Goal: Task Accomplishment & Management: Manage account settings

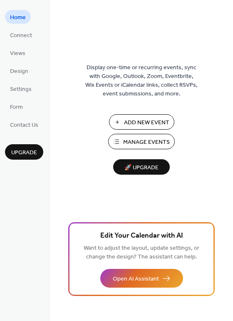
click at [127, 136] on button "Manage Events" at bounding box center [141, 141] width 67 height 15
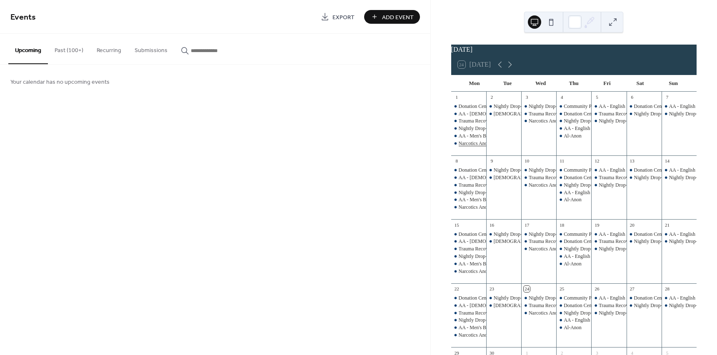
click at [487, 146] on div "Narcotics Anonymous" at bounding box center [481, 143] width 45 height 7
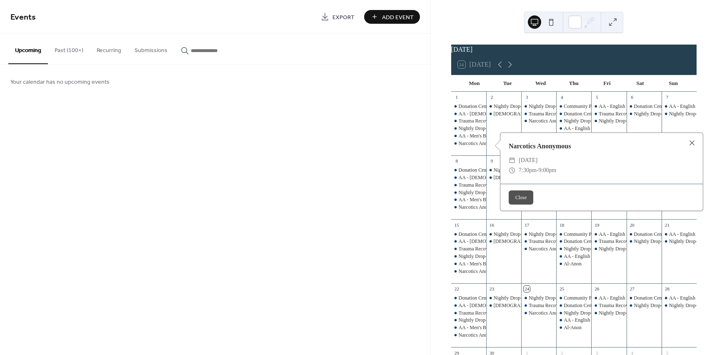
click at [592, 146] on div "Narcotics Anonymous" at bounding box center [601, 146] width 202 height 10
click at [582, 146] on div "Narcotics Anonymous" at bounding box center [601, 146] width 202 height 10
click at [587, 146] on div "Narcotics Anonymous" at bounding box center [601, 146] width 202 height 10
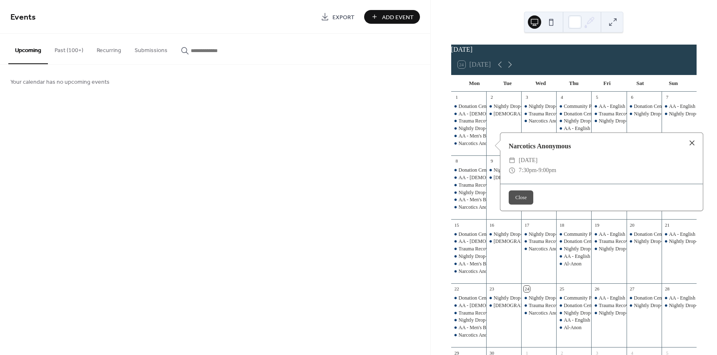
click at [694, 140] on div at bounding box center [692, 143] width 12 height 12
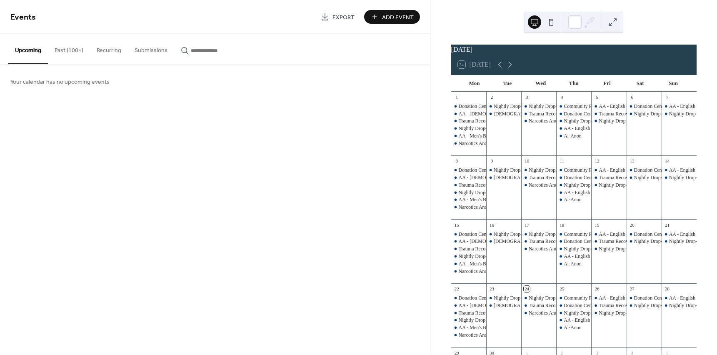
click at [146, 47] on button "Submissions" at bounding box center [151, 49] width 46 height 30
click at [64, 49] on button "Past (100+)" at bounding box center [69, 49] width 42 height 30
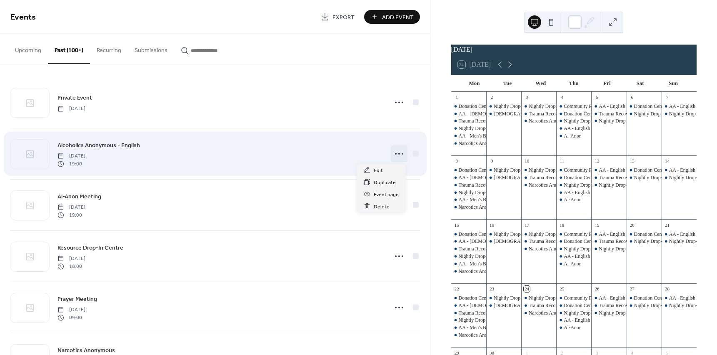
click at [400, 152] on icon at bounding box center [398, 153] width 13 height 13
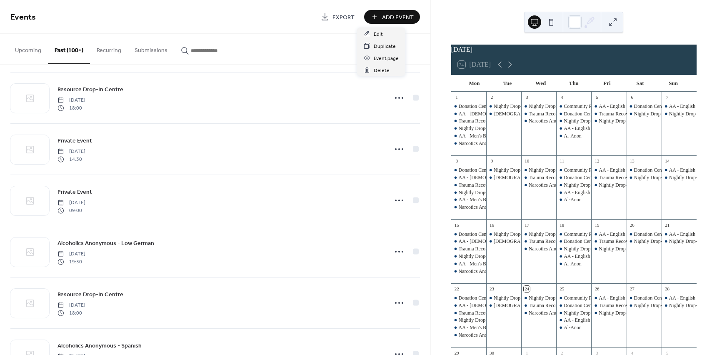
scroll to position [907, 0]
